Goal: Task Accomplishment & Management: Manage account settings

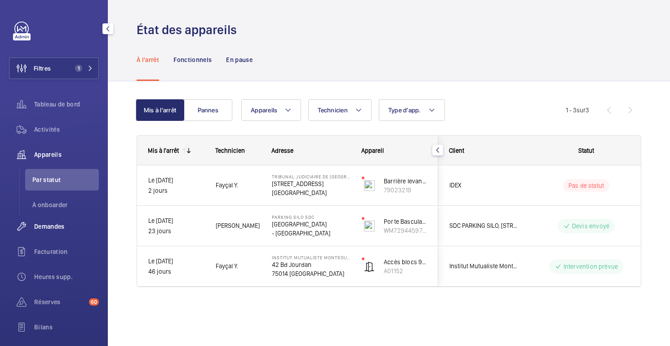
click at [51, 231] on div "Demandes" at bounding box center [54, 227] width 90 height 22
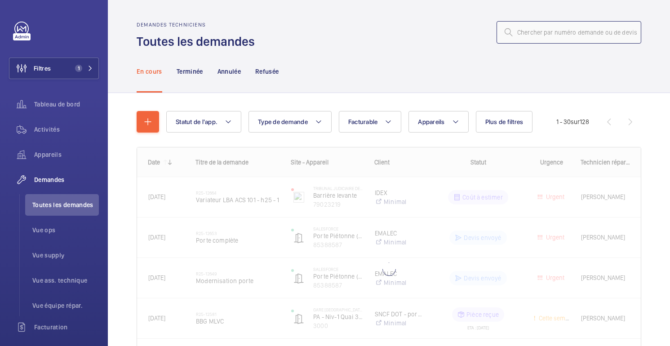
click at [546, 37] on input "text" at bounding box center [569, 32] width 145 height 22
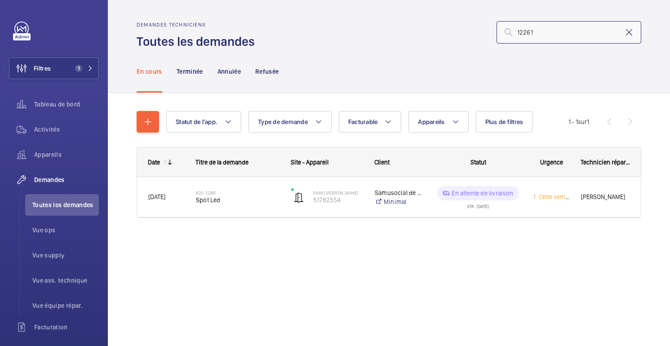
type input "12261"
click at [632, 35] on mat-icon at bounding box center [629, 32] width 11 height 11
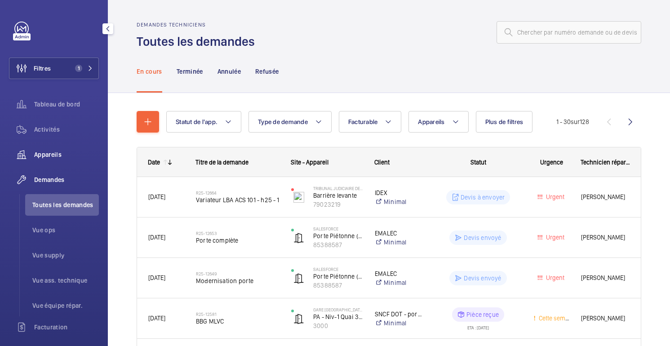
click at [47, 154] on span "Appareils" at bounding box center [66, 154] width 65 height 9
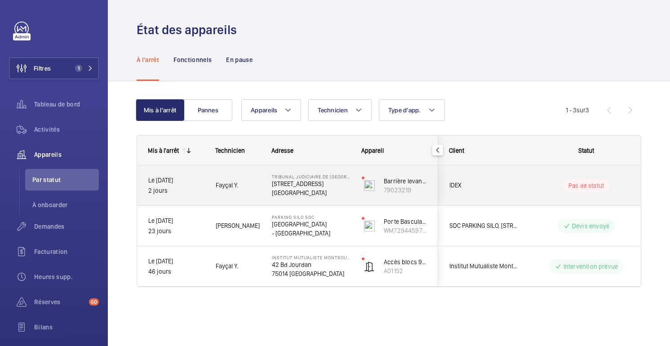
click at [548, 197] on div "Pas de statut" at bounding box center [580, 185] width 123 height 31
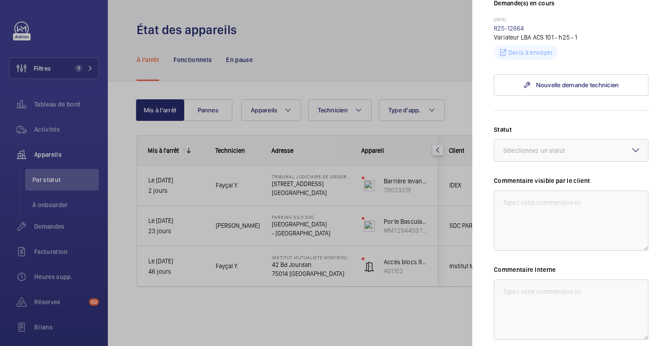
scroll to position [277, 0]
click at [379, 44] on div at bounding box center [335, 173] width 670 height 346
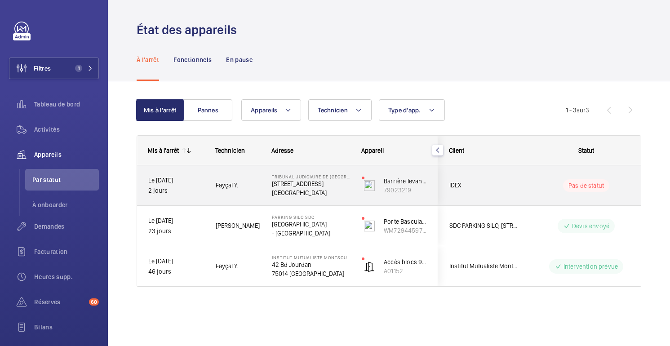
click at [530, 189] on wm-front-pills-cell "Pas de statut" at bounding box center [586, 185] width 112 height 13
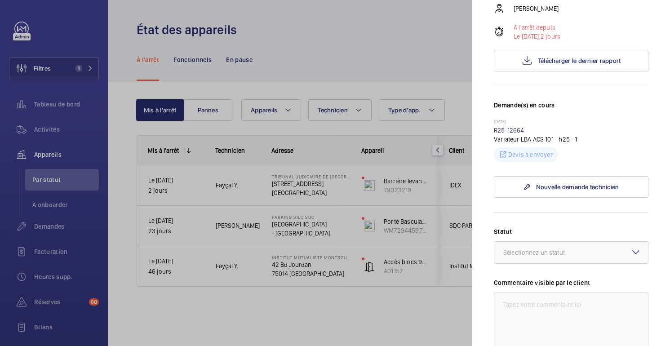
scroll to position [175, 0]
click at [515, 132] on link "R25-12664" at bounding box center [509, 129] width 31 height 7
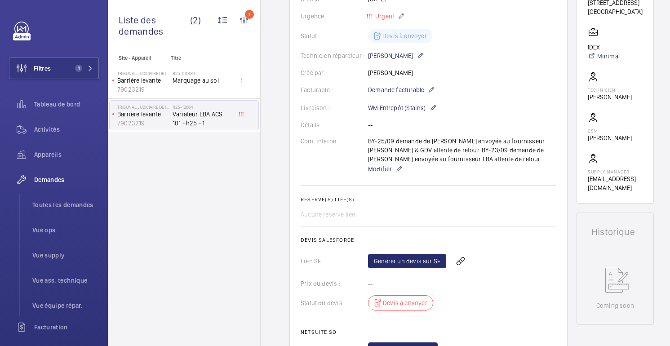
scroll to position [184, 0]
click at [418, 263] on link "Générer un devis sur SF" at bounding box center [407, 261] width 78 height 14
click at [483, 259] on span "Rafraichir la page" at bounding box center [481, 261] width 58 height 11
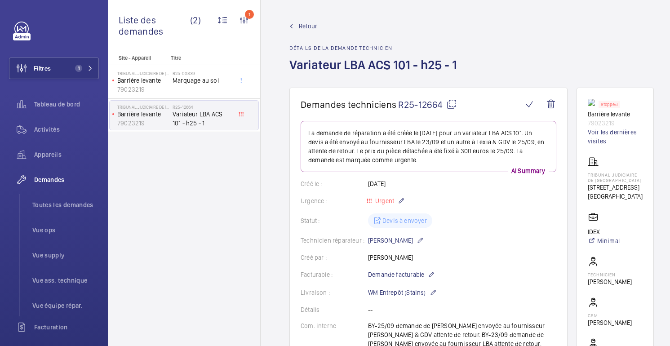
click at [604, 138] on link "Voir les dernières visites" at bounding box center [615, 137] width 55 height 18
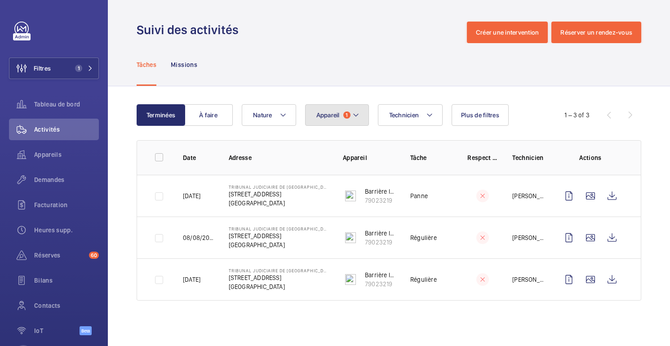
click at [340, 117] on button "Appareil 1" at bounding box center [337, 115] width 64 height 22
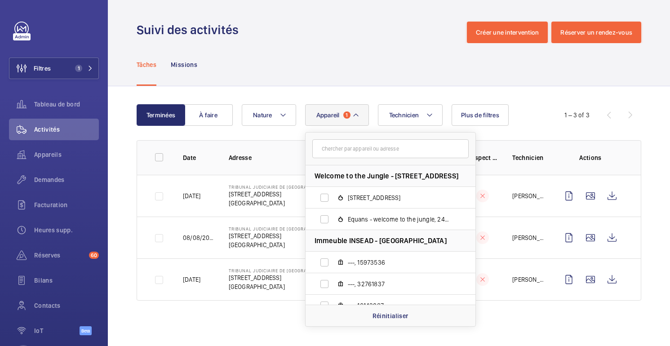
click at [411, 55] on div "Tâches Missions" at bounding box center [389, 64] width 505 height 43
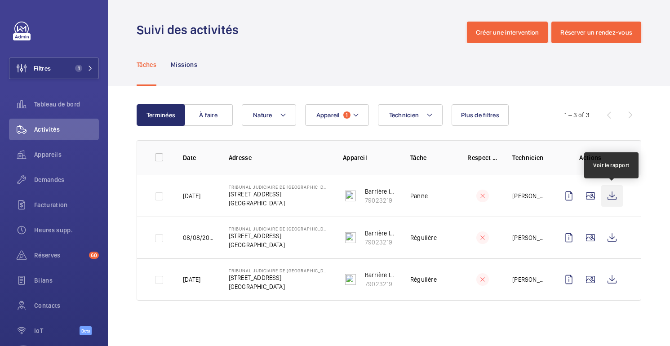
click at [613, 197] on wm-front-icon-button at bounding box center [612, 196] width 22 height 22
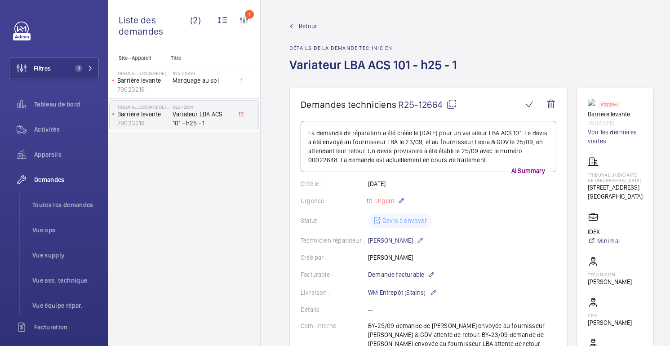
drag, startPoint x: 588, startPoint y: 196, endPoint x: 636, endPoint y: 210, distance: 50.4
click at [636, 210] on wm-front-card-body "Stopped Barrière levante 79023219 Voir les dernières visites TRIBUNAL JUDICIAIR…" at bounding box center [615, 238] width 55 height 278
copy p "[GEOGRAPHIC_DATA]"
drag, startPoint x: 616, startPoint y: 123, endPoint x: 584, endPoint y: 118, distance: 32.3
click at [584, 118] on wm-front-card "Stopped Barrière levante 79023219 Voir les dernières visites TRIBUNAL JUDICIAIR…" at bounding box center [615, 238] width 77 height 301
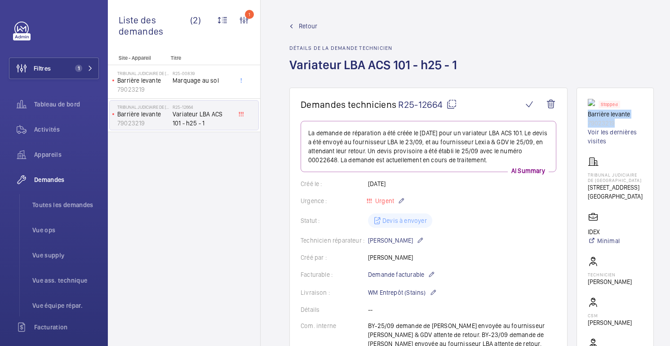
copy div "Barrière levante 79023219"
drag, startPoint x: 636, startPoint y: 206, endPoint x: 582, endPoint y: 188, distance: 56.8
click at [582, 187] on wm-front-card "Stopped Barrière levante 79023219 Voir les dernières visites TRIBUNAL JUDICIAIR…" at bounding box center [615, 238] width 77 height 301
copy div "[STREET_ADDRESS]"
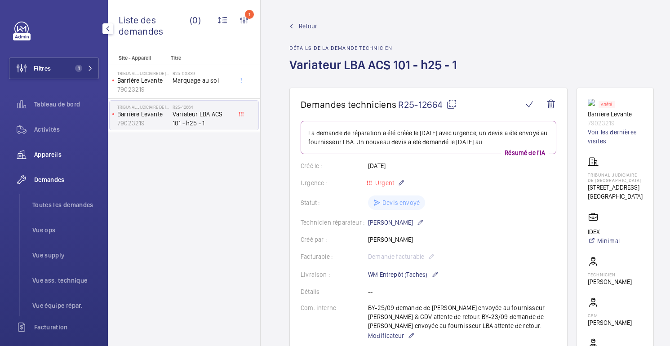
click at [52, 158] on font "Appareils" at bounding box center [47, 154] width 27 height 7
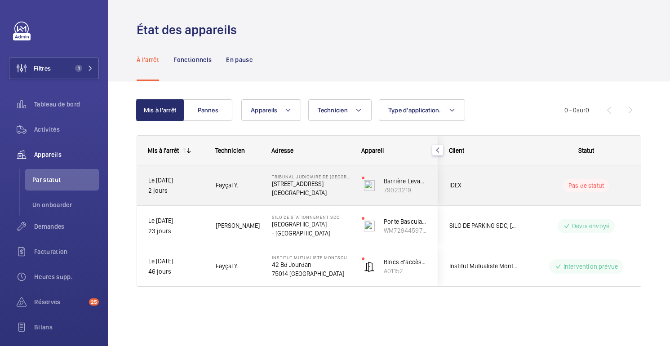
click at [541, 190] on wm-front-pills-cell "Pas de statut" at bounding box center [586, 185] width 112 height 13
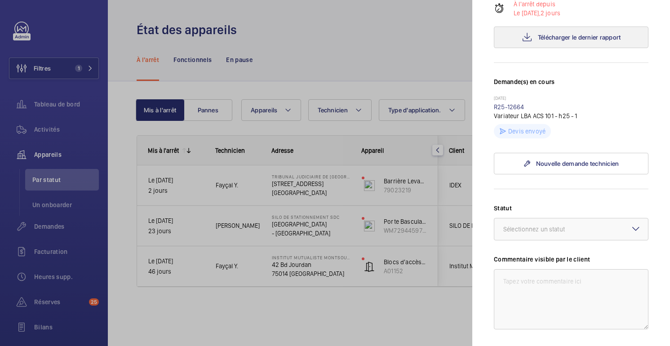
scroll to position [207, 0]
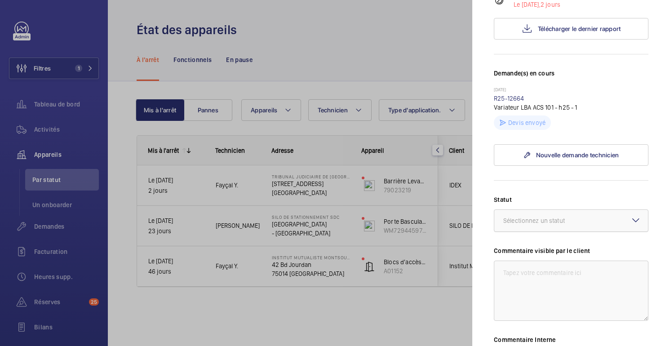
click at [563, 229] on div at bounding box center [571, 221] width 154 height 22
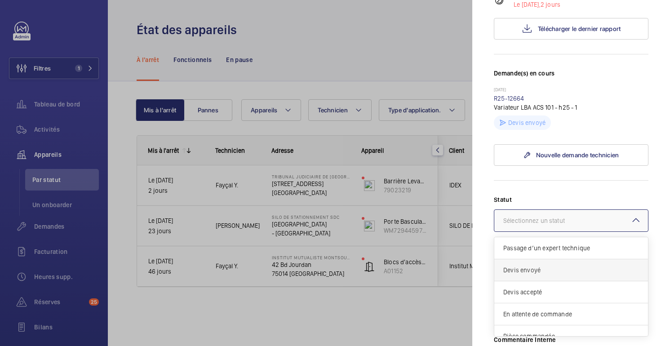
click at [548, 269] on span "Devis envoyé" at bounding box center [571, 270] width 136 height 9
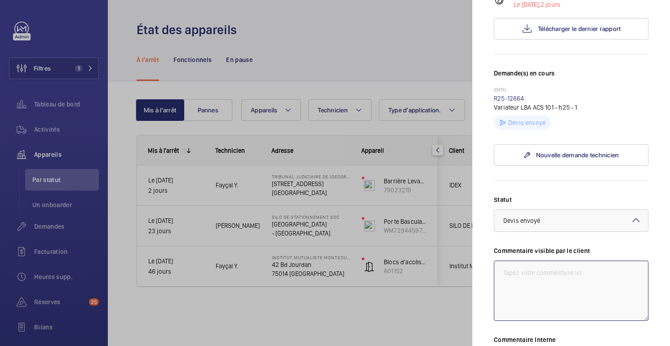
click at [548, 269] on textarea at bounding box center [571, 291] width 155 height 60
click at [561, 274] on textarea "25/09 - Devis envoyé ce jour" at bounding box center [571, 291] width 155 height 60
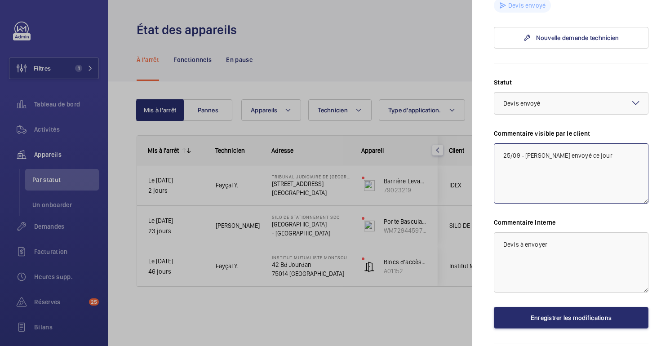
scroll to position [330, 0]
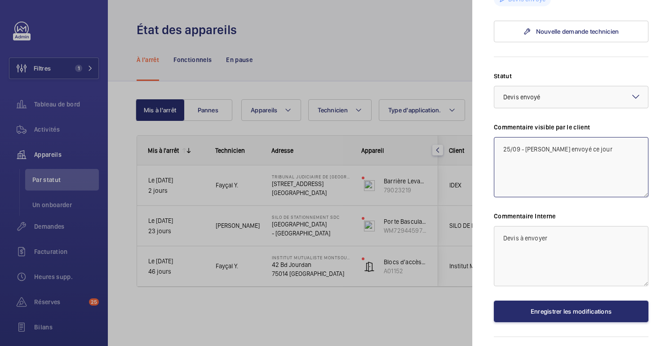
type textarea "25/09 - Devis envoyé ce jour"
click at [555, 241] on textarea "Devis à envoyer" at bounding box center [571, 256] width 155 height 60
drag, startPoint x: 554, startPoint y: 241, endPoint x: 492, endPoint y: 242, distance: 62.0
click at [492, 242] on mat-sidenav "Appareil à l'arrêt TRIBUNAL JUDICIAIRE DE FONTAINEBLEAU 159 Rue Grande 77300 FO…" at bounding box center [571, 173] width 198 height 346
paste textarea "25/09 - Devis envoyé ce jour"
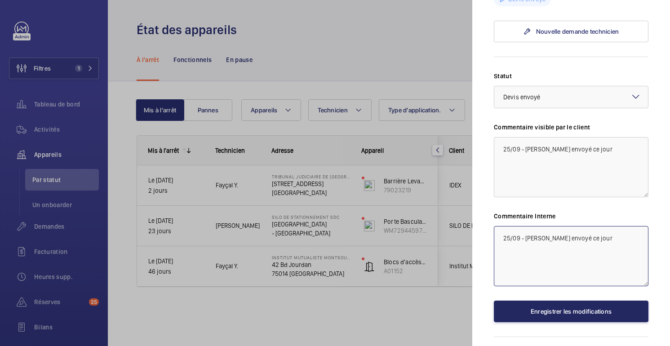
type textarea "25/09 - Devis envoyé ce jour"
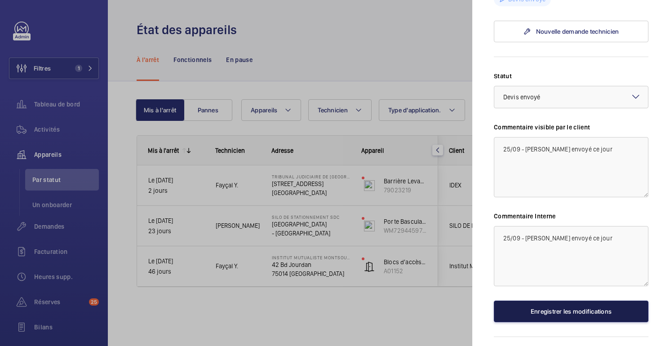
click at [578, 314] on font "Enregistrer les modifications" at bounding box center [571, 311] width 81 height 7
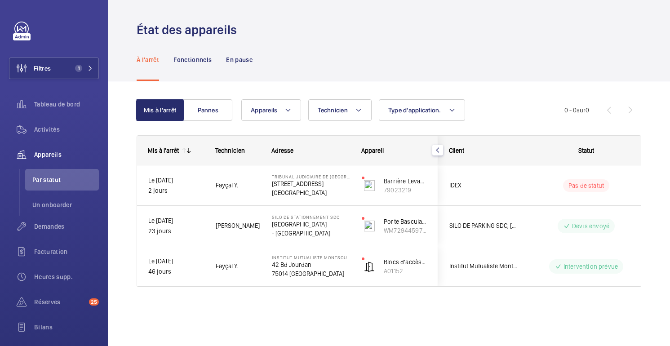
scroll to position [0, 0]
click at [48, 226] on font "Demandes" at bounding box center [49, 226] width 31 height 7
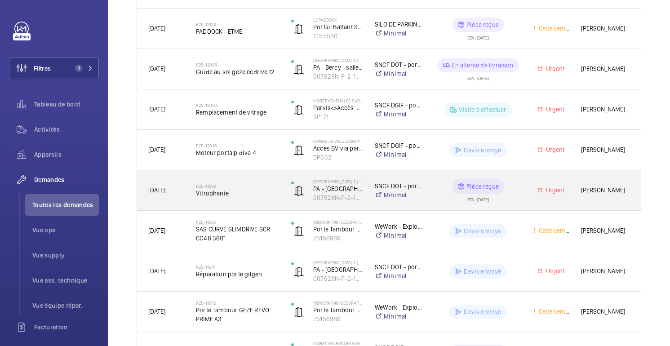
scroll to position [652, 0]
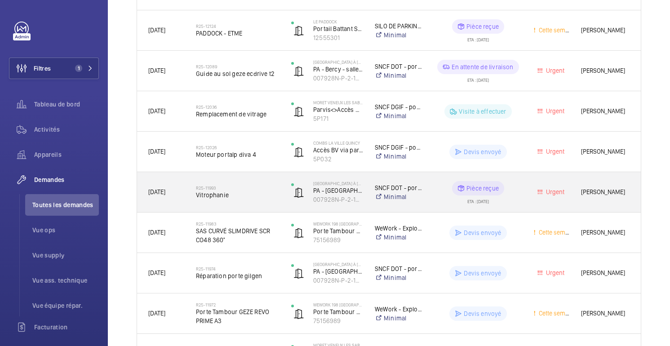
click at [260, 197] on span "Vitrophanie" at bounding box center [238, 195] width 84 height 9
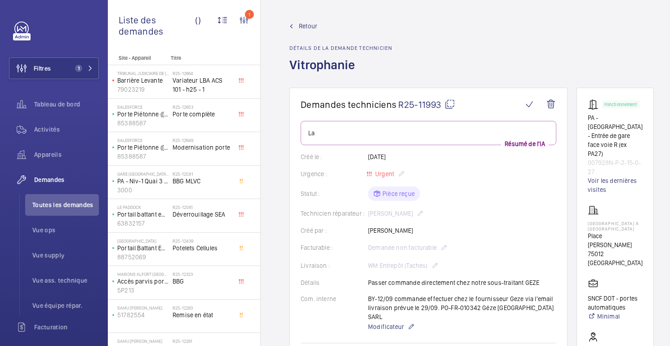
click at [311, 23] on font "Retour" at bounding box center [308, 25] width 18 height 7
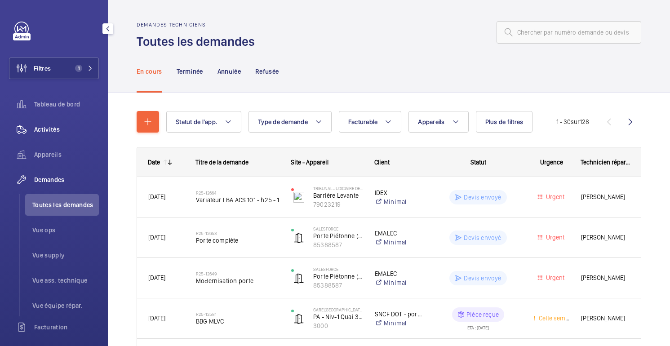
click at [52, 126] on font "Activités" at bounding box center [47, 129] width 26 height 7
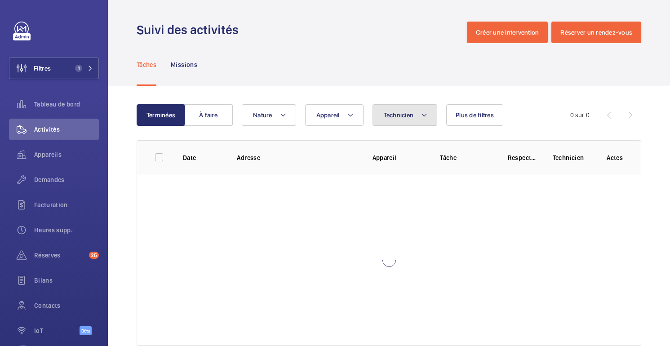
click at [421, 116] on mat-icon at bounding box center [424, 115] width 7 height 11
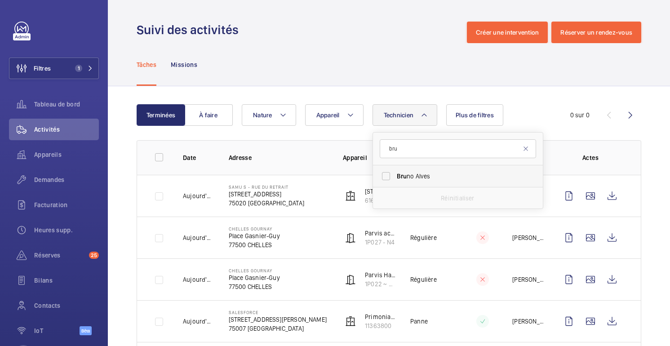
type input "bru"
click at [415, 180] on span "Bru no Alves" at bounding box center [459, 176] width 124 height 9
click at [395, 180] on input "Bru no Alves" at bounding box center [386, 176] width 18 height 18
checkbox input "true"
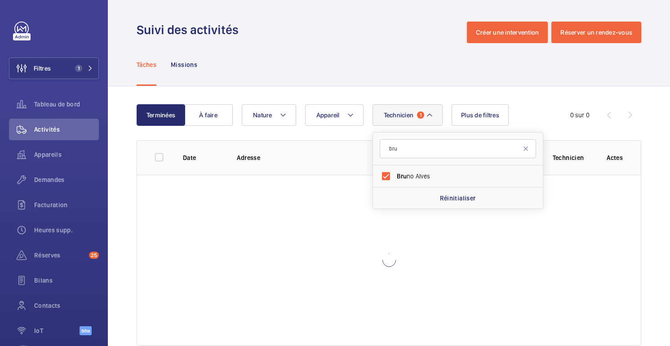
click at [420, 63] on div "Tâches Missions" at bounding box center [389, 64] width 505 height 43
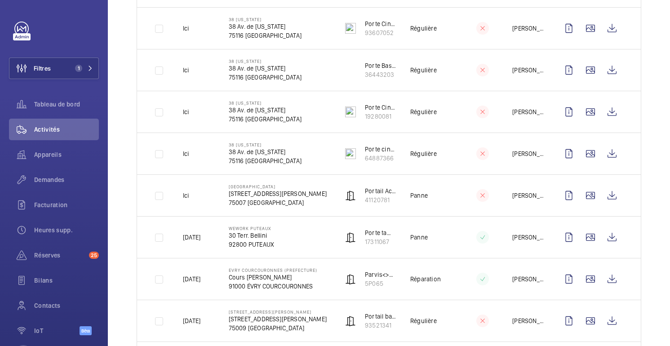
scroll to position [252, 0]
click at [376, 243] on font "17311067" at bounding box center [377, 241] width 24 height 7
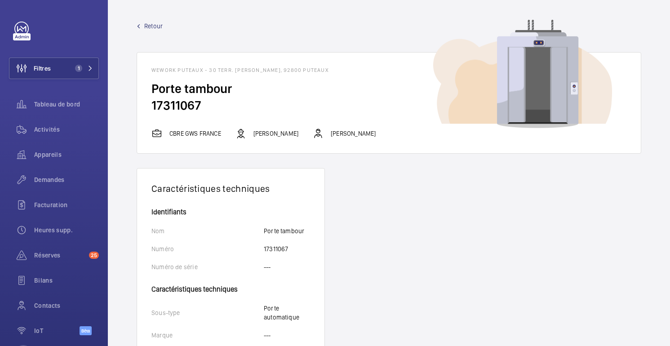
click at [189, 107] on font "17311067" at bounding box center [176, 105] width 50 height 15
copy font "17311067"
click at [148, 28] on font "Retour" at bounding box center [153, 25] width 18 height 7
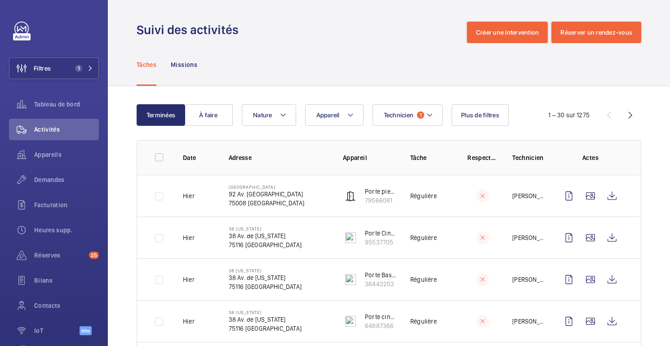
click at [408, 41] on div "Suivi des activités Créer une intervention Réserver un rendez-vous" at bounding box center [389, 33] width 505 height 22
click at [57, 179] on font "Demandes" at bounding box center [49, 179] width 31 height 7
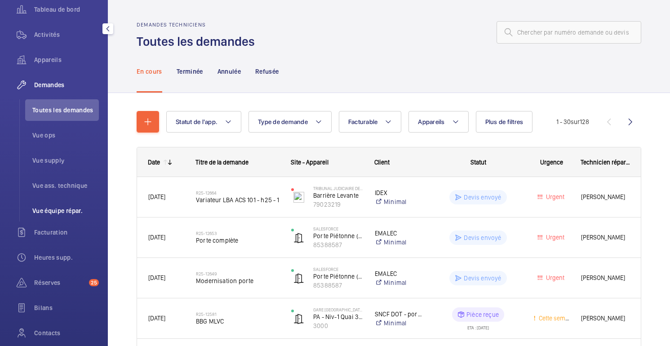
scroll to position [98, 0]
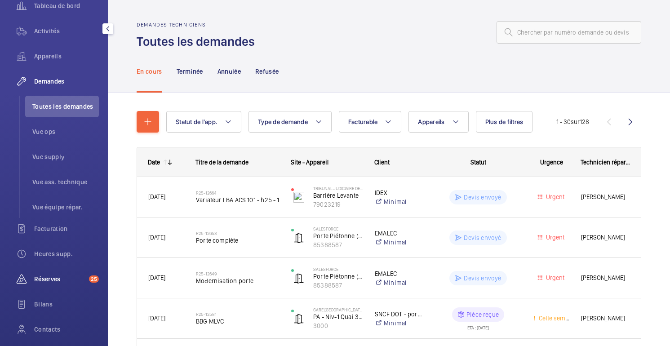
click at [55, 280] on font "Réserves" at bounding box center [47, 278] width 27 height 7
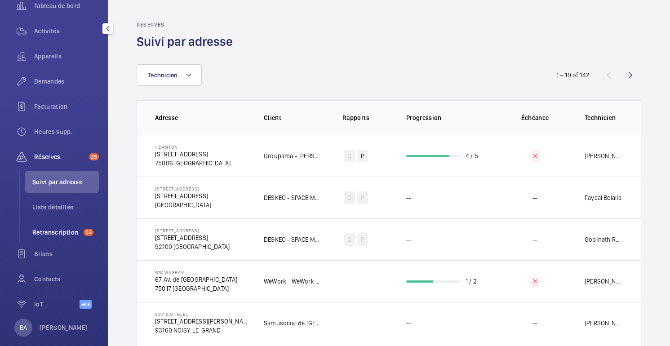
click at [52, 236] on span "Retranscription" at bounding box center [56, 232] width 48 height 9
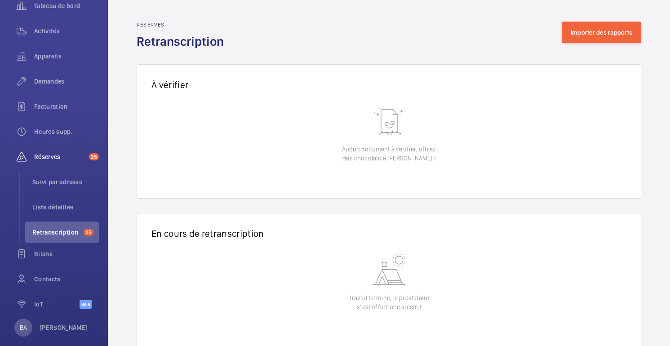
scroll to position [23, 0]
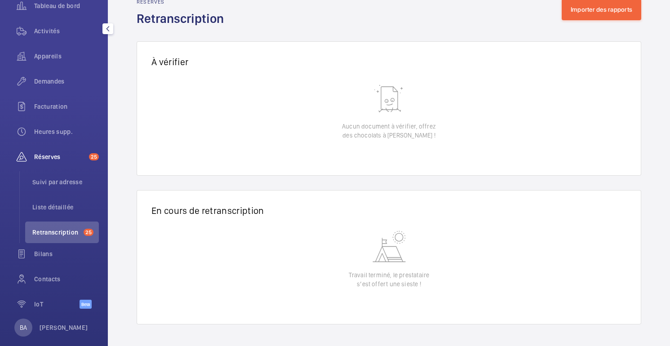
click at [67, 156] on span "Réserves" at bounding box center [59, 156] width 51 height 9
click at [58, 210] on span "Liste détaillée" at bounding box center [65, 207] width 67 height 9
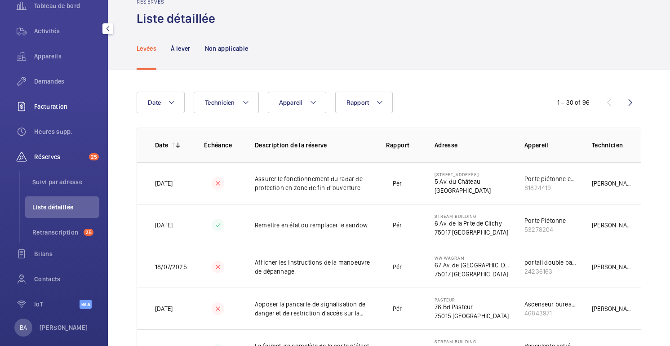
click at [53, 113] on div "Facturation" at bounding box center [54, 107] width 90 height 22
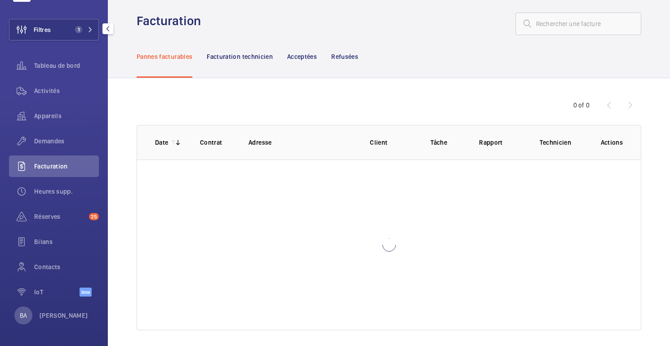
scroll to position [39, 0]
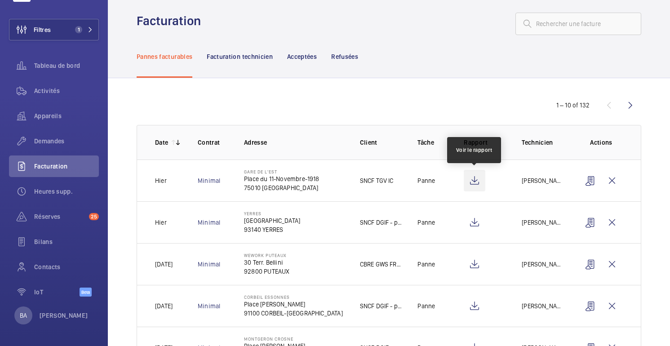
click at [475, 183] on wm-front-icon-button at bounding box center [475, 181] width 22 height 22
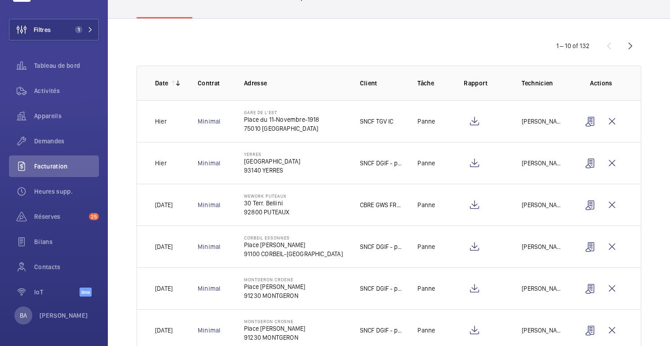
scroll to position [71, 0]
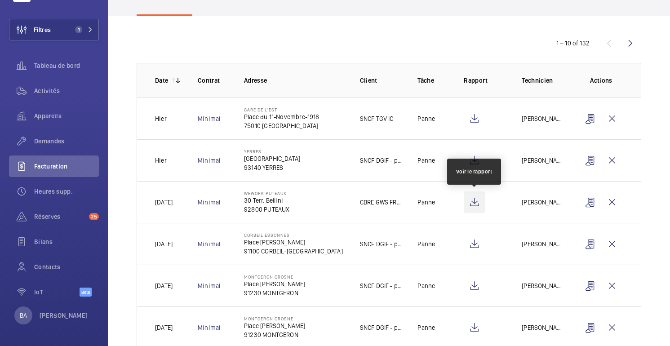
click at [481, 207] on wm-front-icon-button at bounding box center [475, 202] width 22 height 22
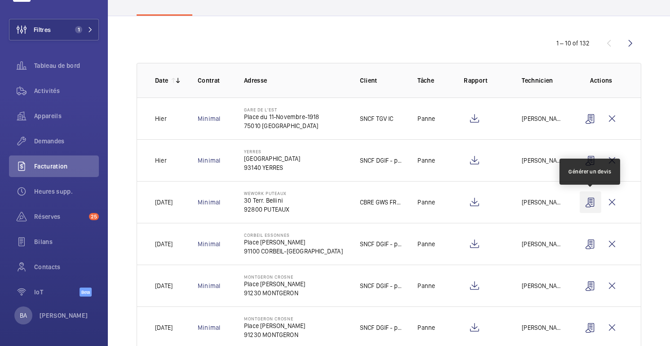
click at [583, 204] on wm-front-icon-button at bounding box center [591, 202] width 22 height 22
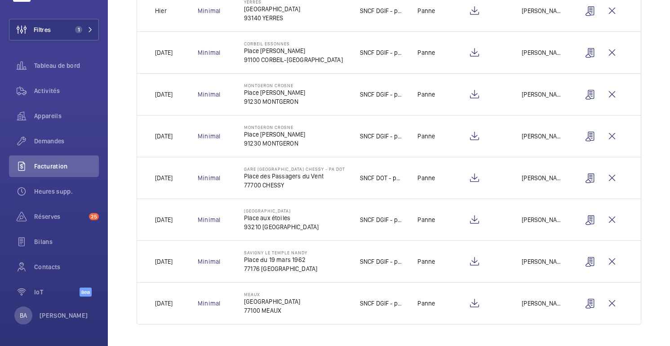
scroll to position [0, 0]
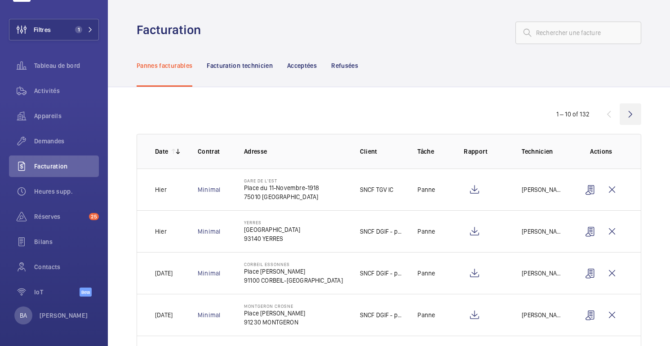
click at [631, 114] on wm-front-icon-button at bounding box center [631, 114] width 22 height 22
